Goal: Download file/media

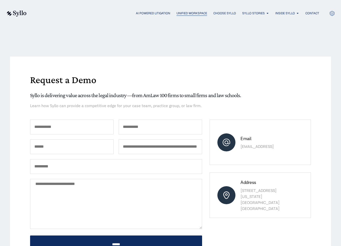
click at [201, 13] on span "Unified Workspace" at bounding box center [191, 13] width 31 height 5
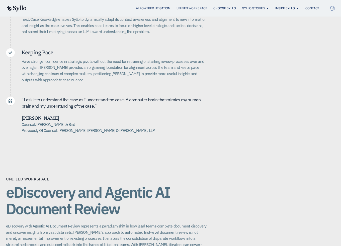
scroll to position [359, 0]
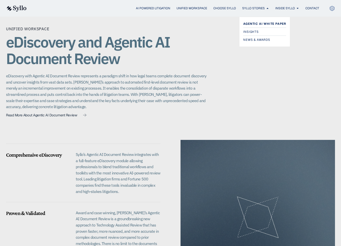
click at [253, 23] on span "Agentic AI White Paper" at bounding box center [264, 24] width 43 height 6
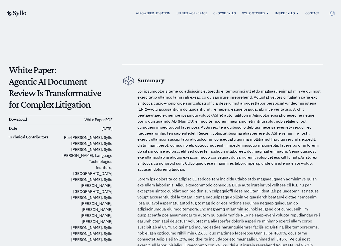
click at [93, 121] on link "White Paper PDF" at bounding box center [98, 119] width 28 height 5
